Goal: Task Accomplishment & Management: Use online tool/utility

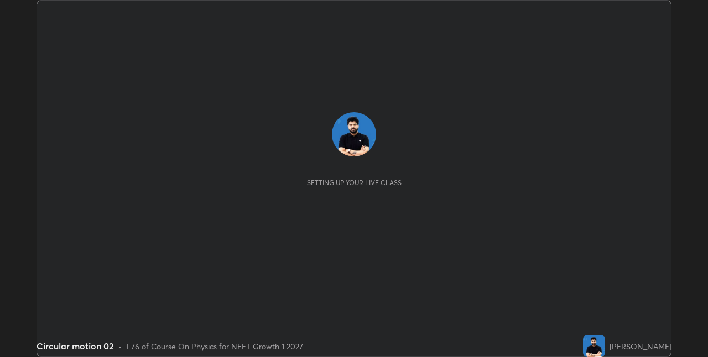
scroll to position [357, 708]
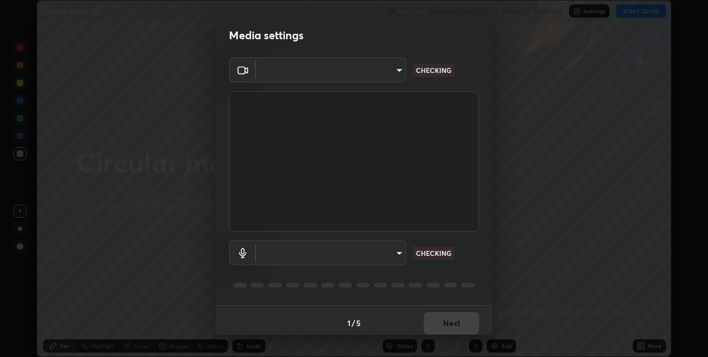
type input "280048489f4aceaa7dd929c42ae46e7d7a1038740bc9fc22ad0932e52b0860f8"
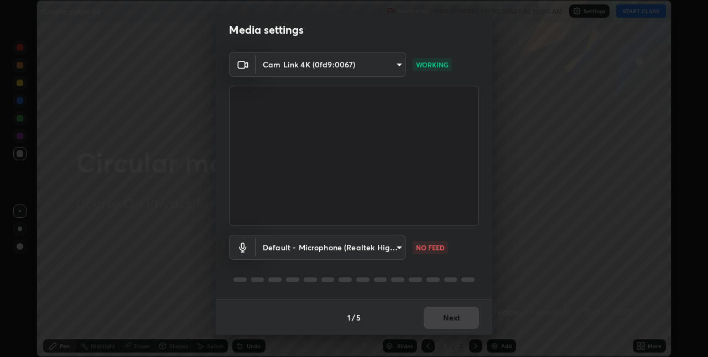
click at [368, 250] on body "Erase all Circular motion 02 Recording WAS SCHEDULED TO START AT 10:00 AM Setti…" at bounding box center [354, 178] width 708 height 357
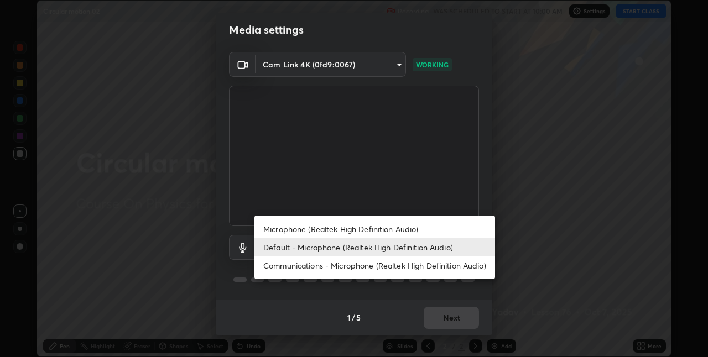
click at [330, 229] on li "Microphone (Realtek High Definition Audio)" at bounding box center [375, 229] width 241 height 18
type input "9a35c5c25a6babe24da8f4d10541f36b9700ea2ee64c40e6af499a578b7a6969"
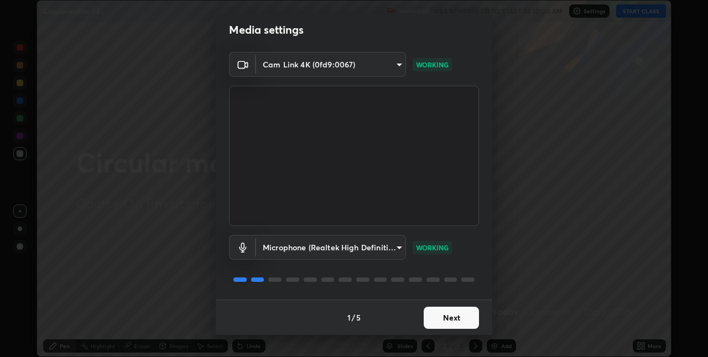
click at [440, 243] on p "WORKING" at bounding box center [432, 248] width 33 height 10
click at [443, 320] on button "Next" at bounding box center [451, 318] width 55 height 22
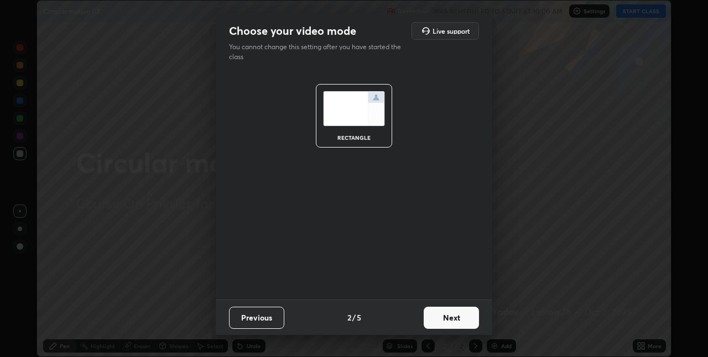
scroll to position [0, 0]
click at [447, 326] on button "Next" at bounding box center [451, 318] width 55 height 22
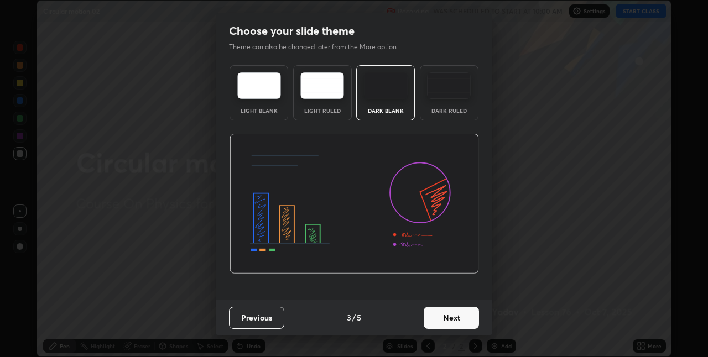
click at [469, 324] on button "Next" at bounding box center [451, 318] width 55 height 22
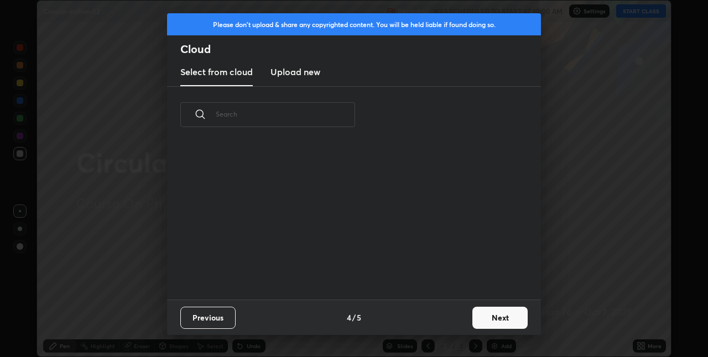
click at [491, 317] on button "Next" at bounding box center [500, 318] width 55 height 22
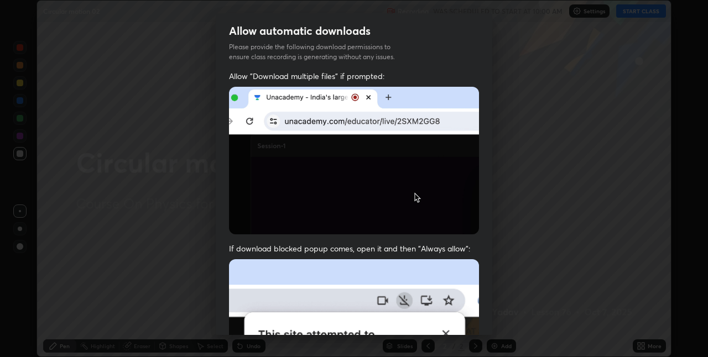
click at [495, 321] on div "Allow automatic downloads Please provide the following download permissions to …" at bounding box center [354, 178] width 708 height 357
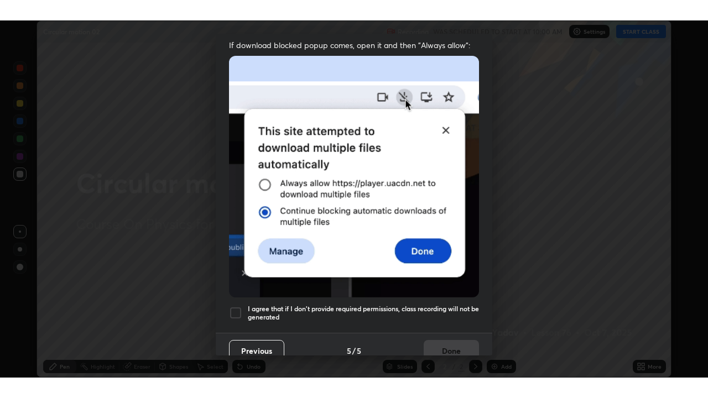
scroll to position [231, 0]
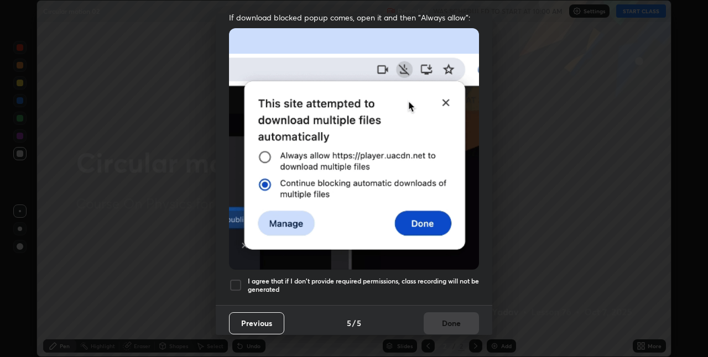
click at [240, 279] on div at bounding box center [235, 285] width 13 height 13
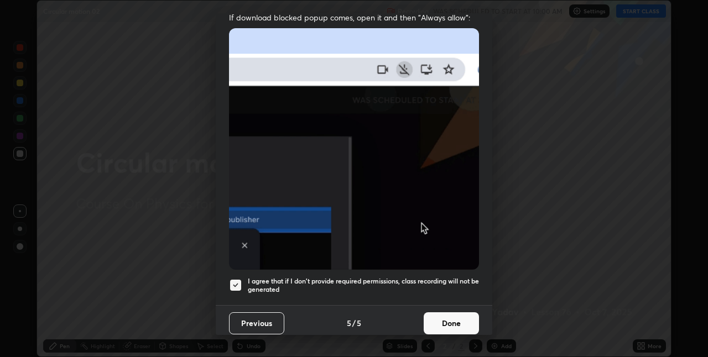
click at [448, 323] on button "Done" at bounding box center [451, 324] width 55 height 22
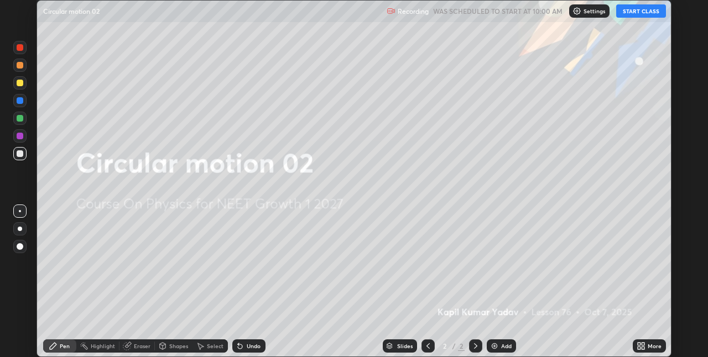
click at [631, 11] on button "START CLASS" at bounding box center [641, 10] width 50 height 13
click at [642, 346] on icon at bounding box center [641, 346] width 9 height 9
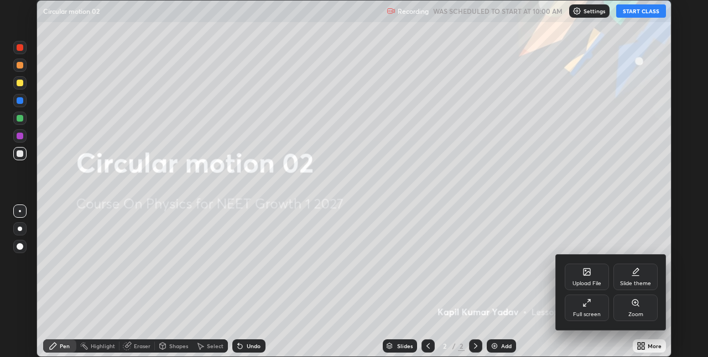
click at [588, 313] on div "Full screen" at bounding box center [587, 315] width 28 height 6
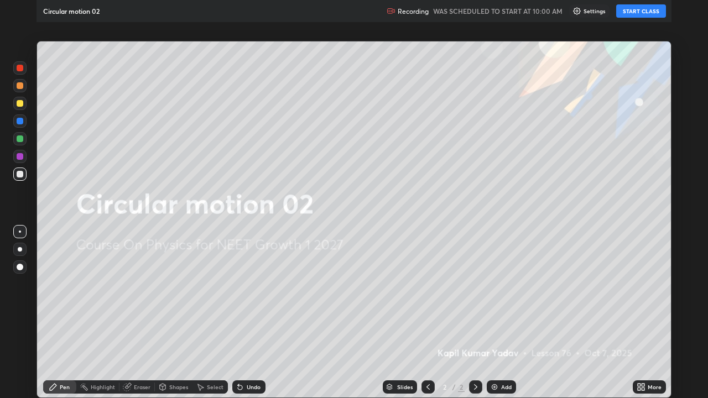
scroll to position [398, 708]
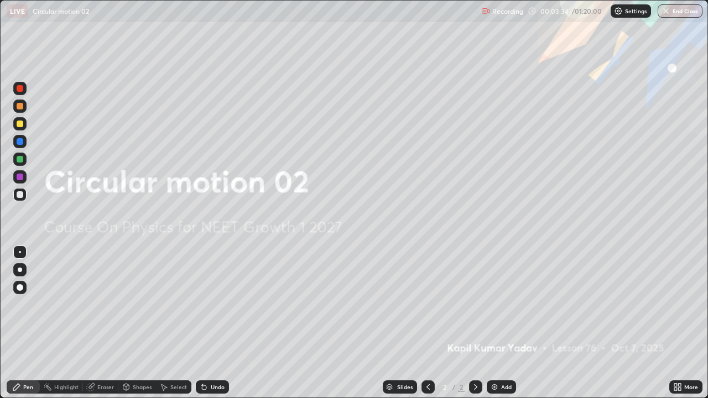
click at [502, 357] on div "Add" at bounding box center [501, 387] width 29 height 13
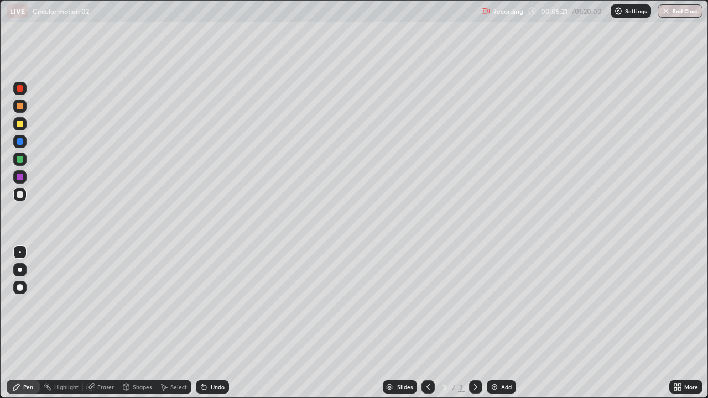
click at [500, 357] on div "Add" at bounding box center [501, 387] width 29 height 13
click at [498, 357] on div "Add" at bounding box center [501, 387] width 29 height 13
click at [494, 357] on img at bounding box center [494, 387] width 9 height 9
click at [18, 125] on div at bounding box center [20, 124] width 7 height 7
click at [500, 357] on div "Add" at bounding box center [501, 387] width 29 height 13
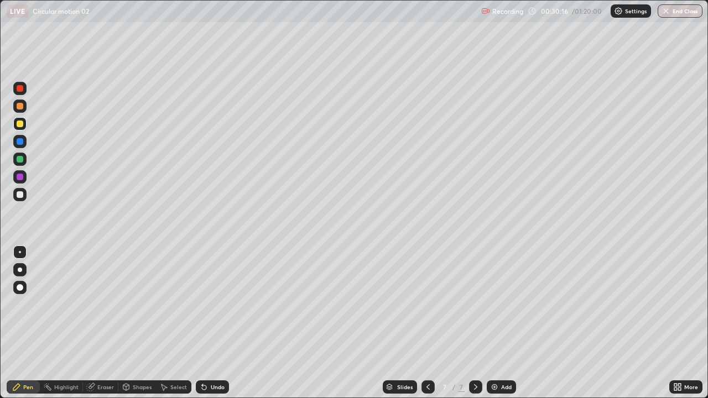
click at [495, 357] on img at bounding box center [494, 387] width 9 height 9
click at [497, 357] on div "Add" at bounding box center [501, 387] width 29 height 13
click at [212, 357] on div "Undo" at bounding box center [218, 388] width 14 height 6
click at [501, 357] on div "Add" at bounding box center [501, 387] width 29 height 13
click at [495, 357] on img at bounding box center [494, 387] width 9 height 9
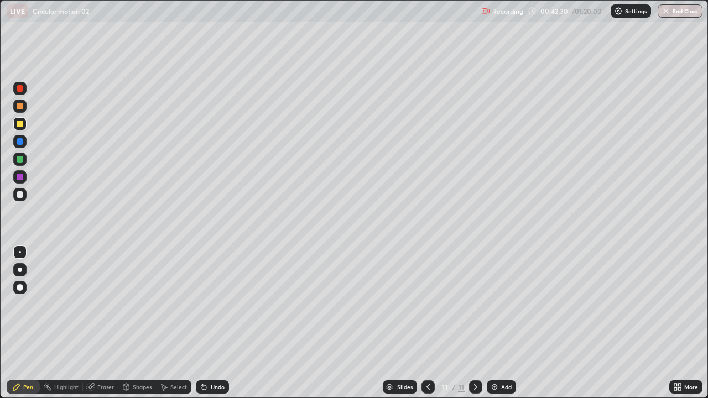
click at [501, 357] on div "Add" at bounding box center [506, 388] width 11 height 6
click at [494, 357] on img at bounding box center [494, 387] width 9 height 9
click at [495, 357] on img at bounding box center [494, 387] width 9 height 9
click at [498, 357] on div "Add" at bounding box center [501, 387] width 29 height 13
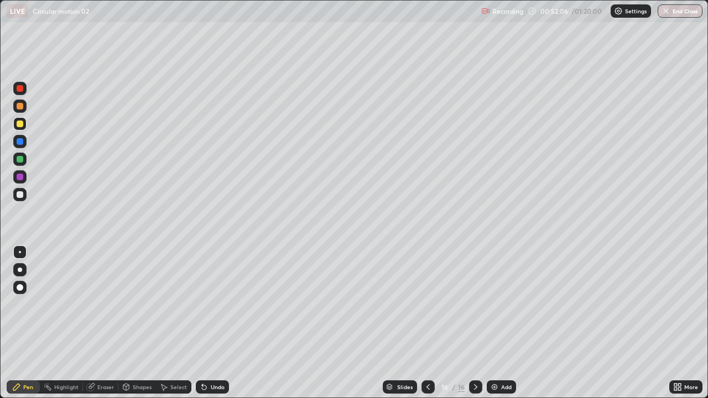
click at [496, 357] on img at bounding box center [494, 387] width 9 height 9
click at [499, 357] on div "Add" at bounding box center [501, 387] width 29 height 13
click at [496, 357] on img at bounding box center [494, 387] width 9 height 9
click at [503, 357] on div "Add" at bounding box center [506, 388] width 11 height 6
click at [496, 357] on img at bounding box center [495, 387] width 9 height 9
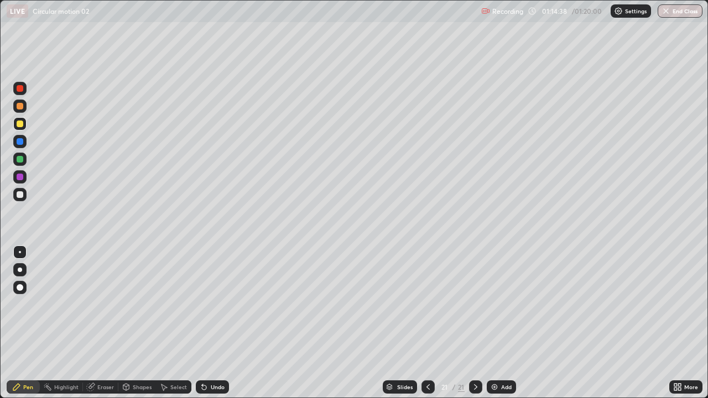
click at [494, 357] on div "Add" at bounding box center [501, 387] width 29 height 13
click at [681, 8] on button "End Class" at bounding box center [681, 10] width 44 height 13
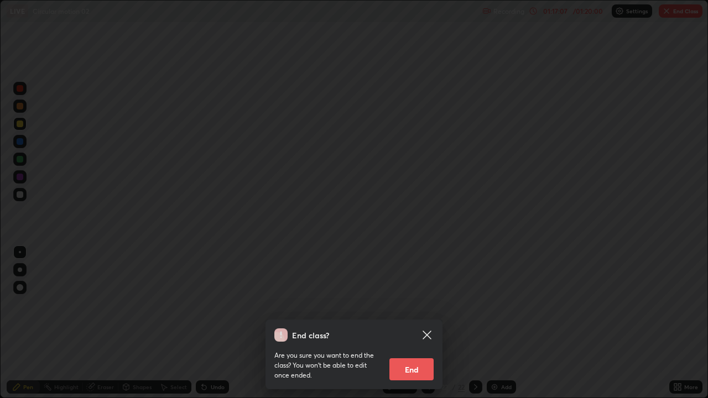
click at [421, 357] on button "End" at bounding box center [412, 370] width 44 height 22
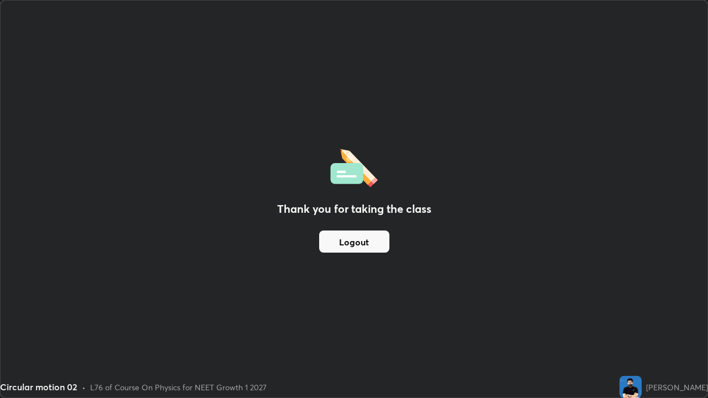
click at [371, 239] on button "Logout" at bounding box center [354, 242] width 70 height 22
click at [381, 242] on button "Logout" at bounding box center [354, 242] width 70 height 22
